Goal: Transaction & Acquisition: Purchase product/service

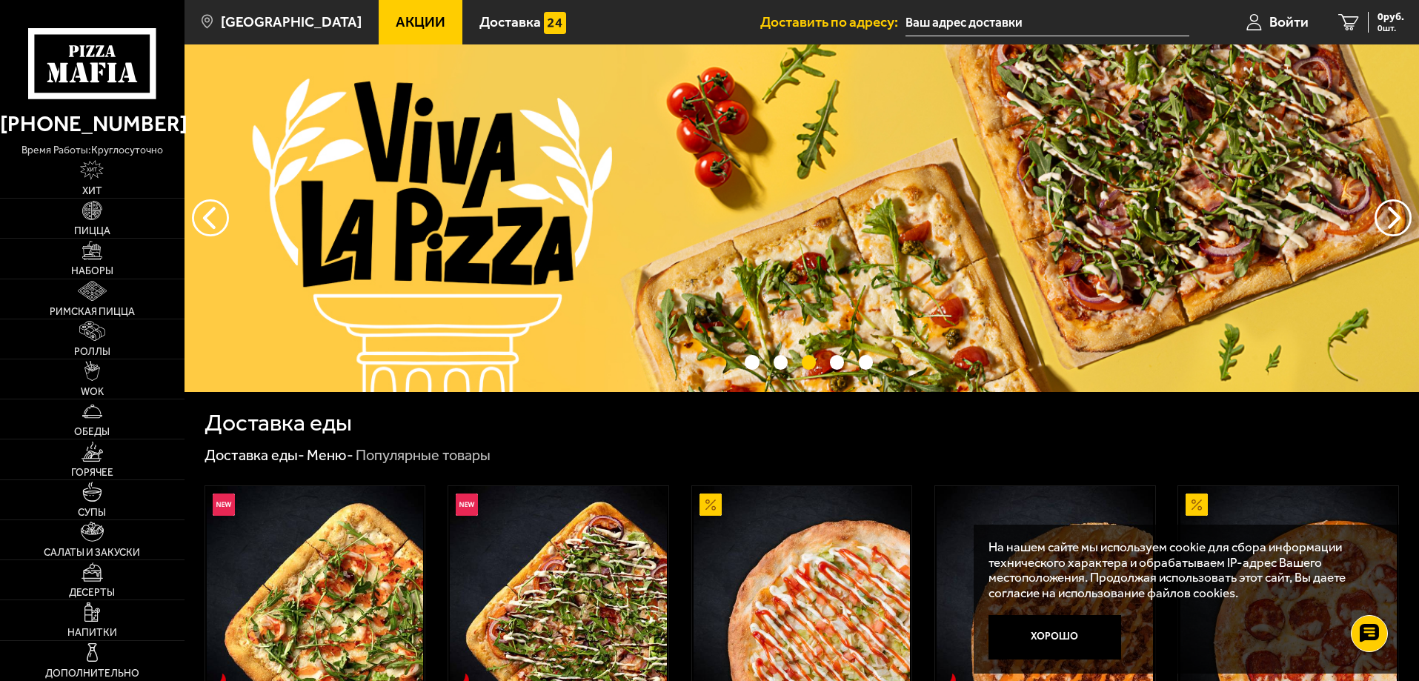
click at [596, 140] on img at bounding box center [801, 217] width 1234 height 347
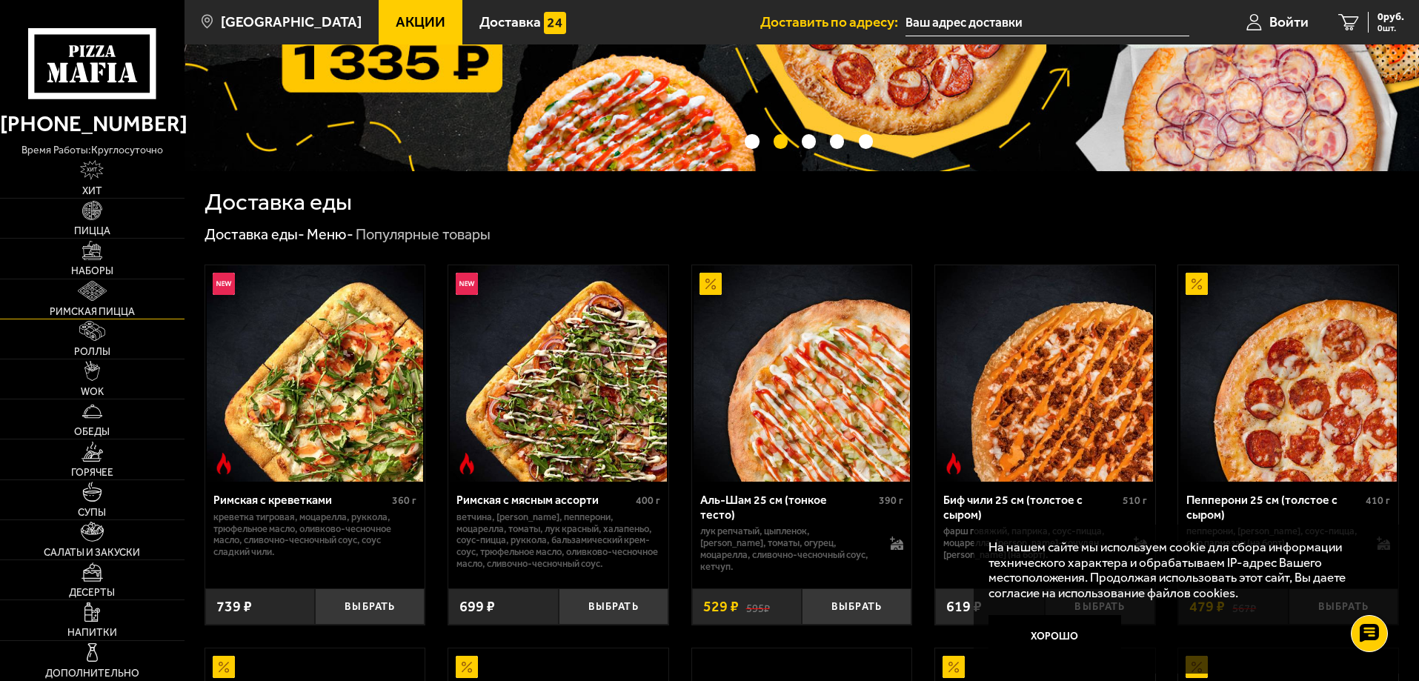
scroll to position [222, 0]
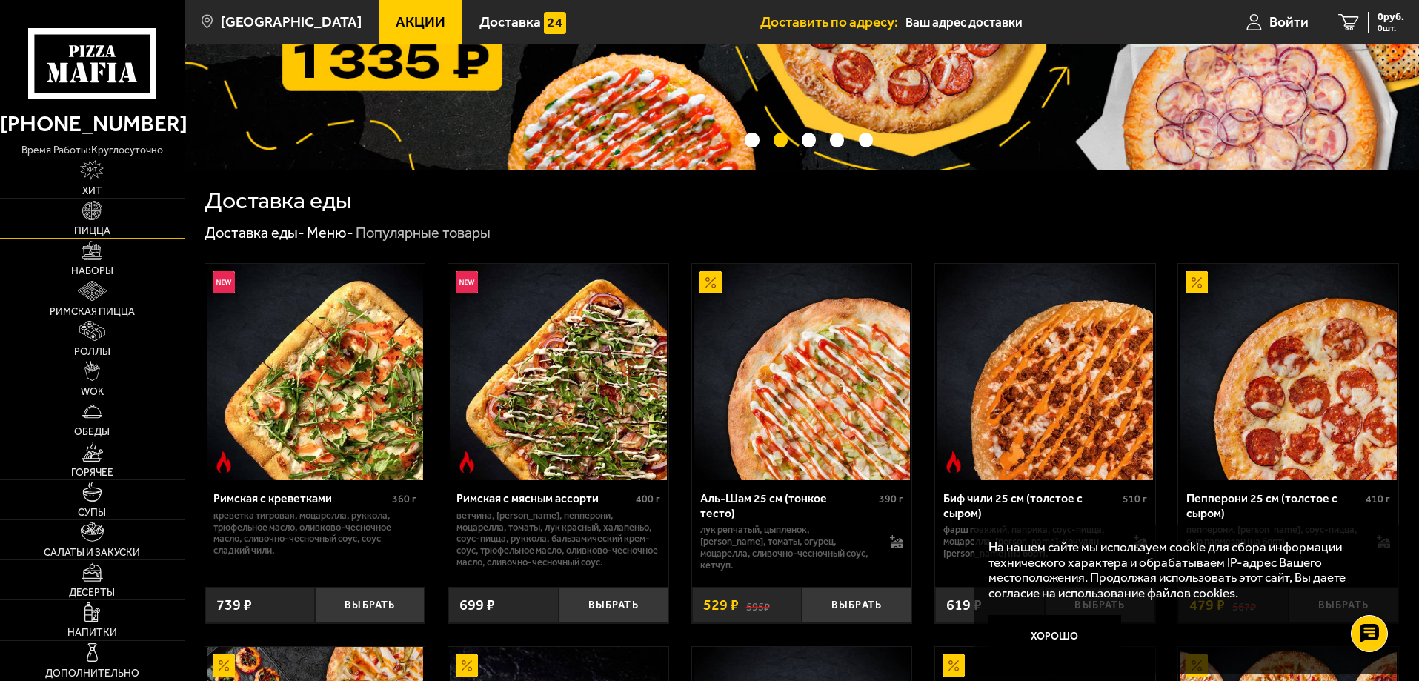
click at [96, 209] on img at bounding box center [92, 211] width 20 height 20
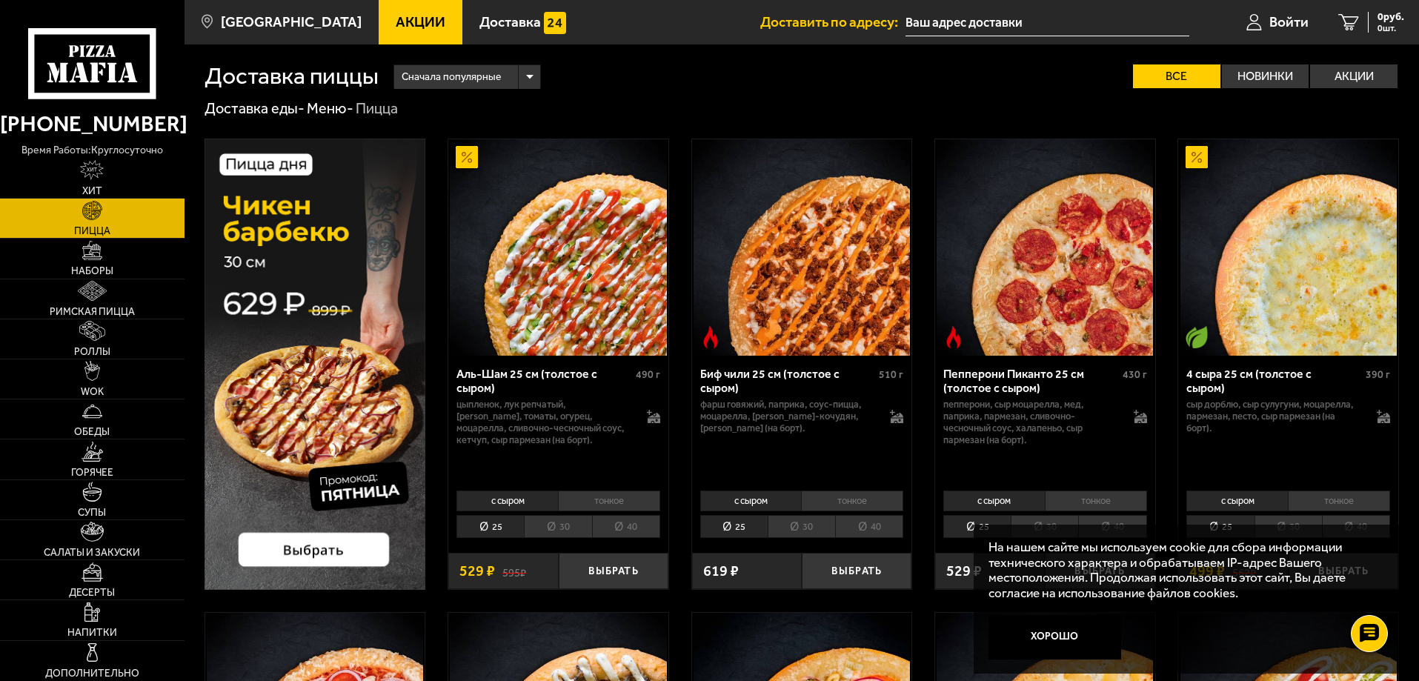
click at [802, 528] on li "30" at bounding box center [801, 526] width 67 height 23
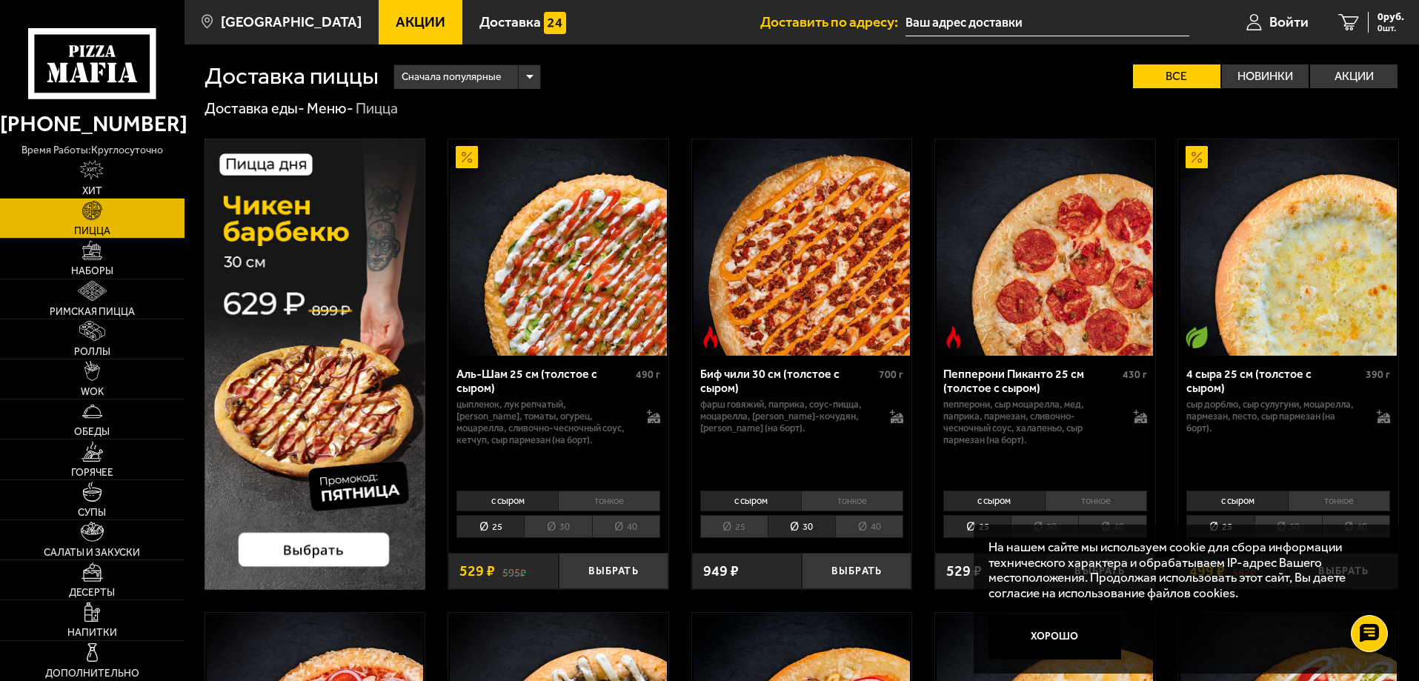
click at [568, 522] on li "30" at bounding box center [557, 526] width 67 height 23
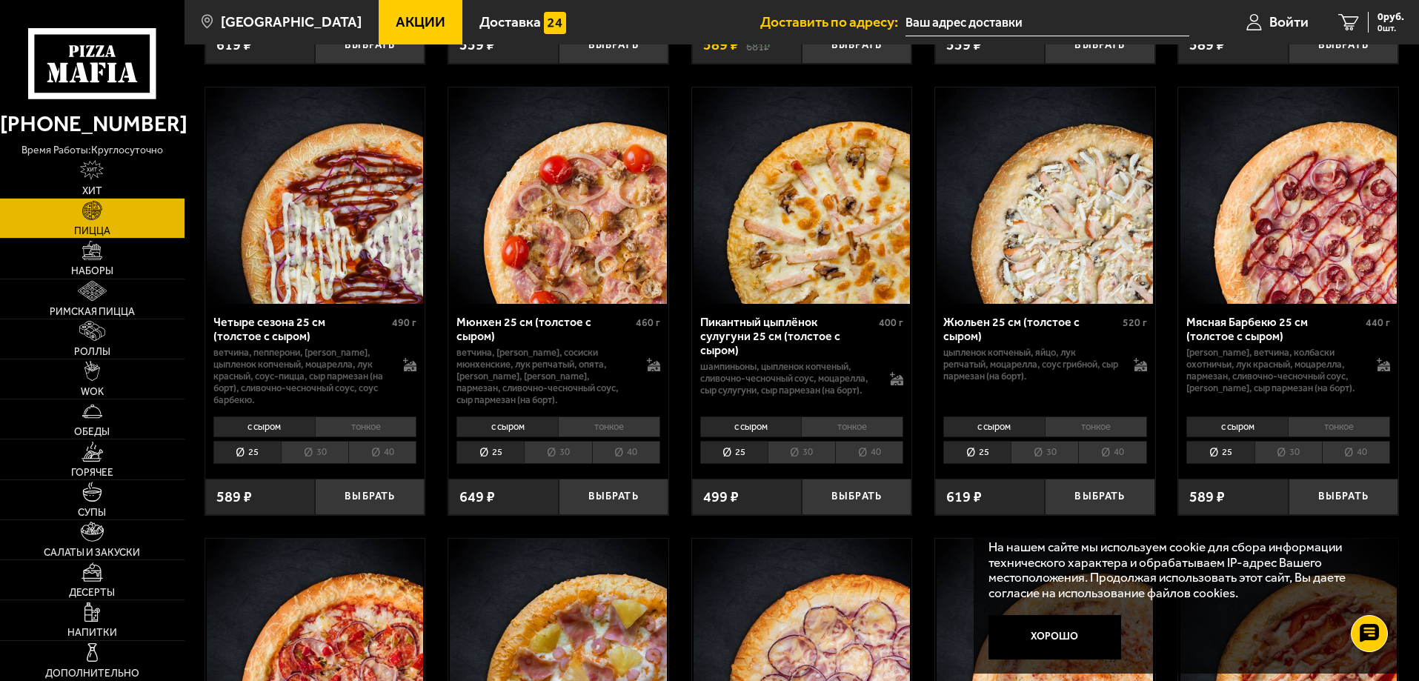
scroll to position [1704, 0]
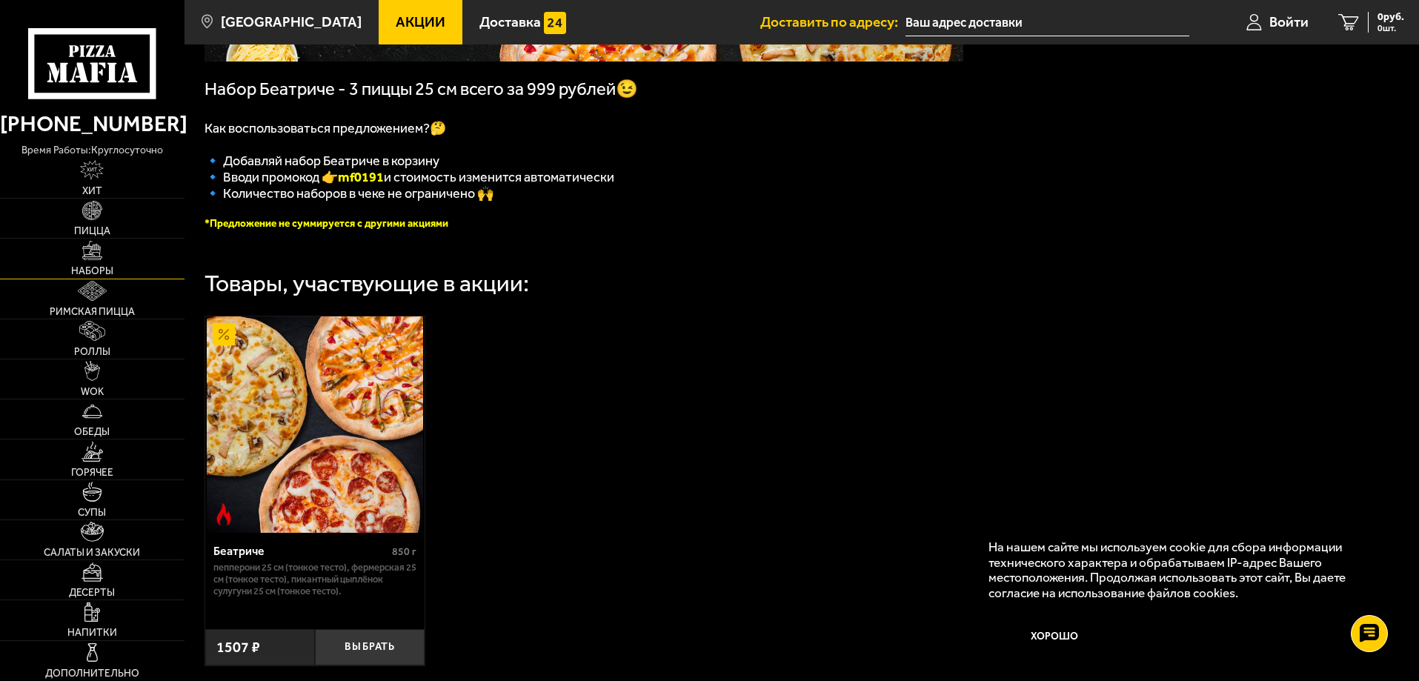
scroll to position [296, 0]
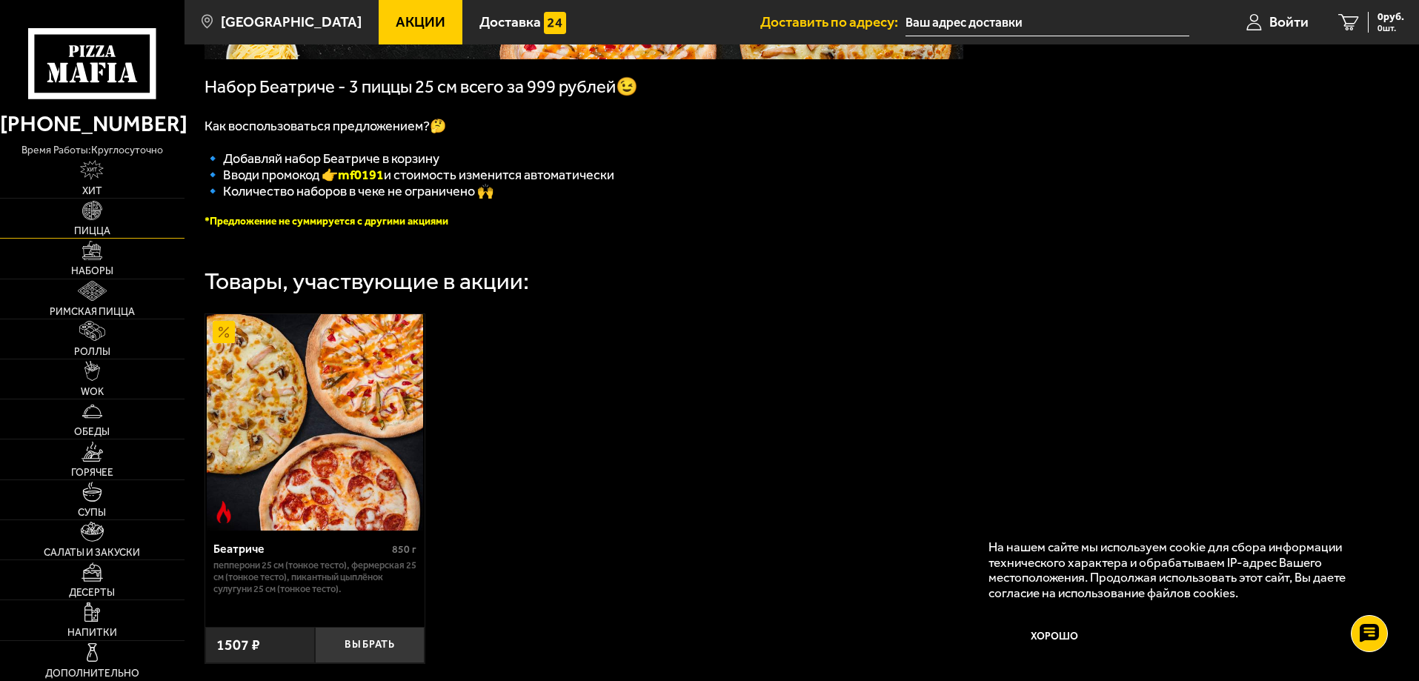
click at [99, 217] on img at bounding box center [92, 211] width 20 height 20
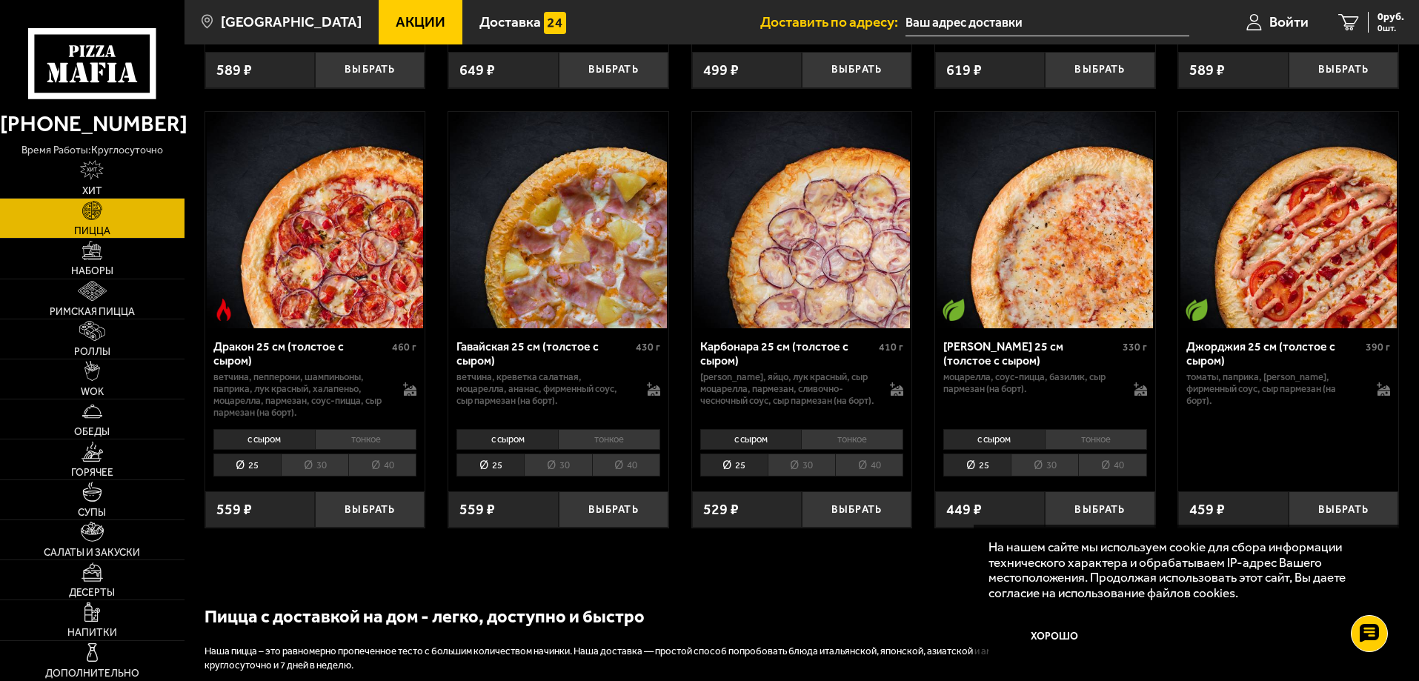
scroll to position [2815, 0]
